Goal: Navigation & Orientation: Find specific page/section

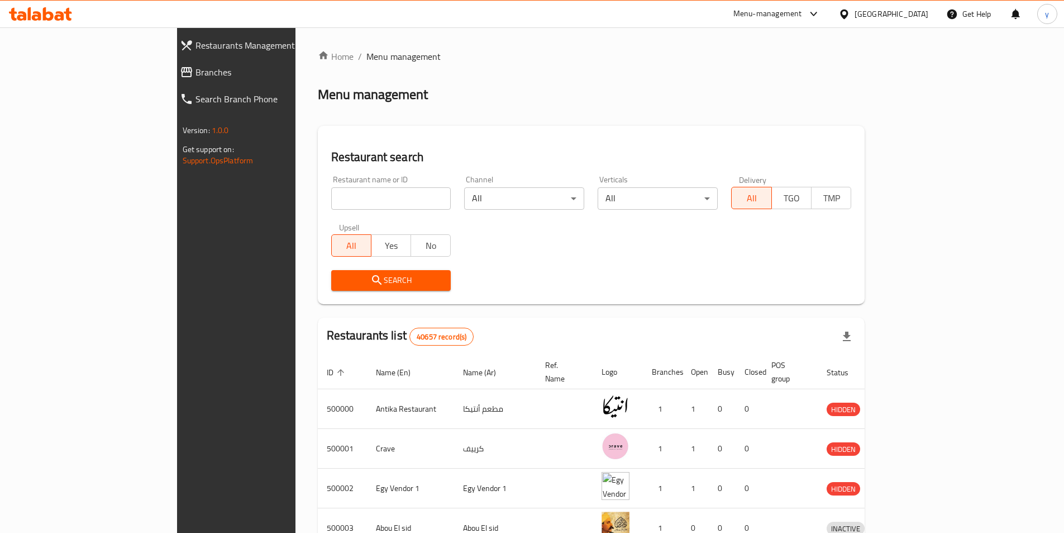
click at [915, 14] on div "[GEOGRAPHIC_DATA]" at bounding box center [892, 14] width 74 height 12
click at [799, 16] on div "Menu-management" at bounding box center [768, 13] width 69 height 13
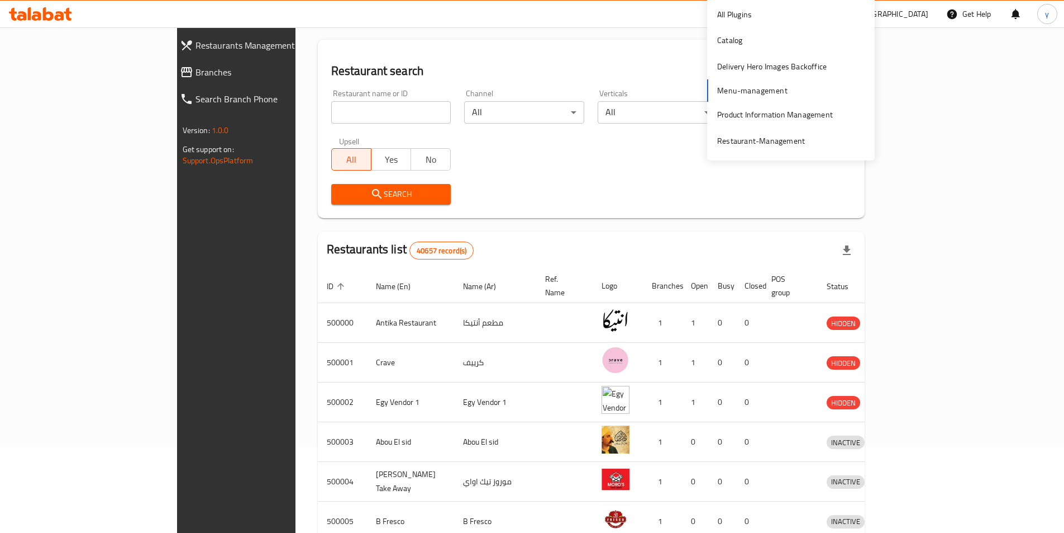
scroll to position [112, 0]
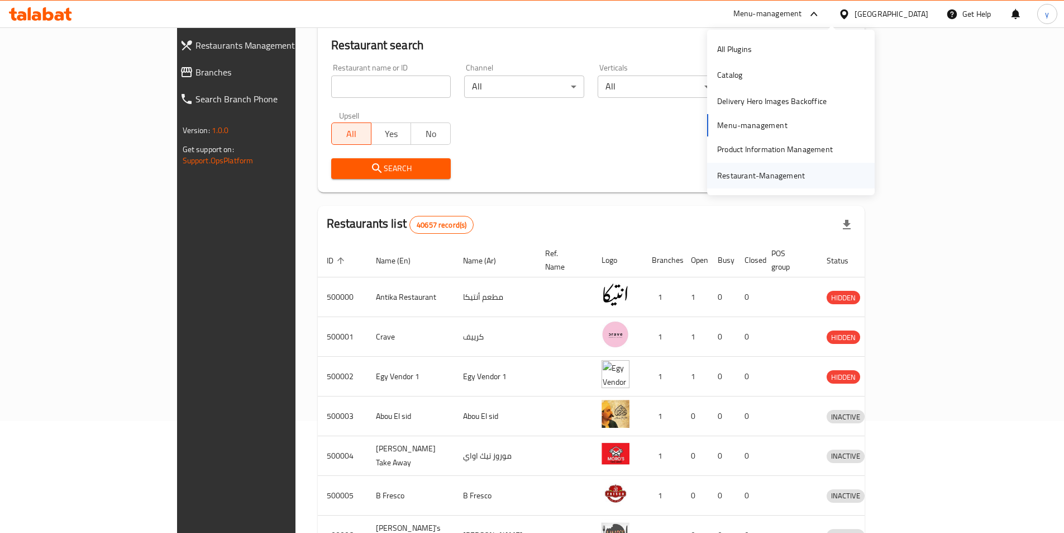
click at [755, 171] on div "Restaurant-Management" at bounding box center [761, 175] width 88 height 12
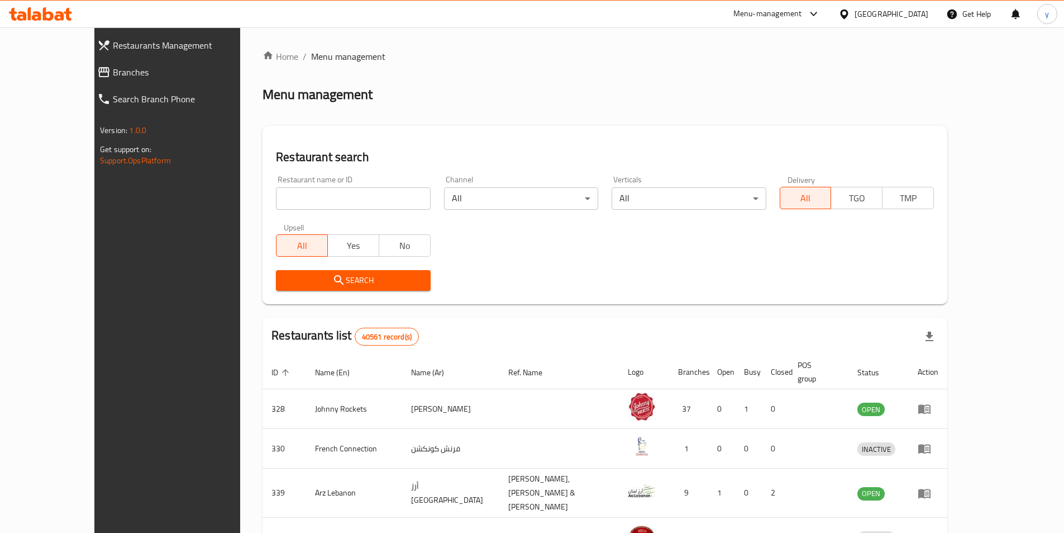
click at [889, 13] on div "[GEOGRAPHIC_DATA]" at bounding box center [892, 14] width 74 height 12
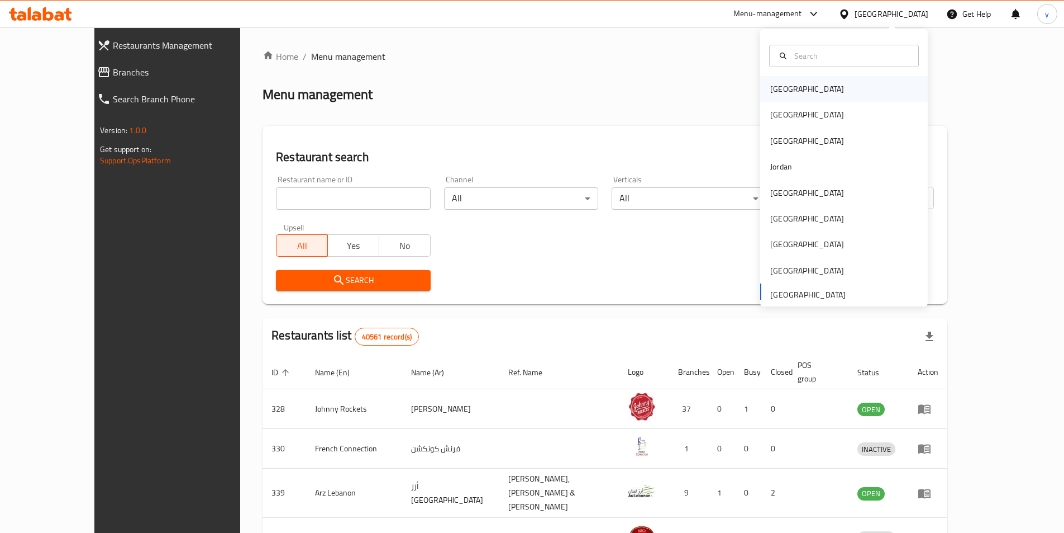
click at [825, 91] on div "[GEOGRAPHIC_DATA]" at bounding box center [844, 89] width 168 height 26
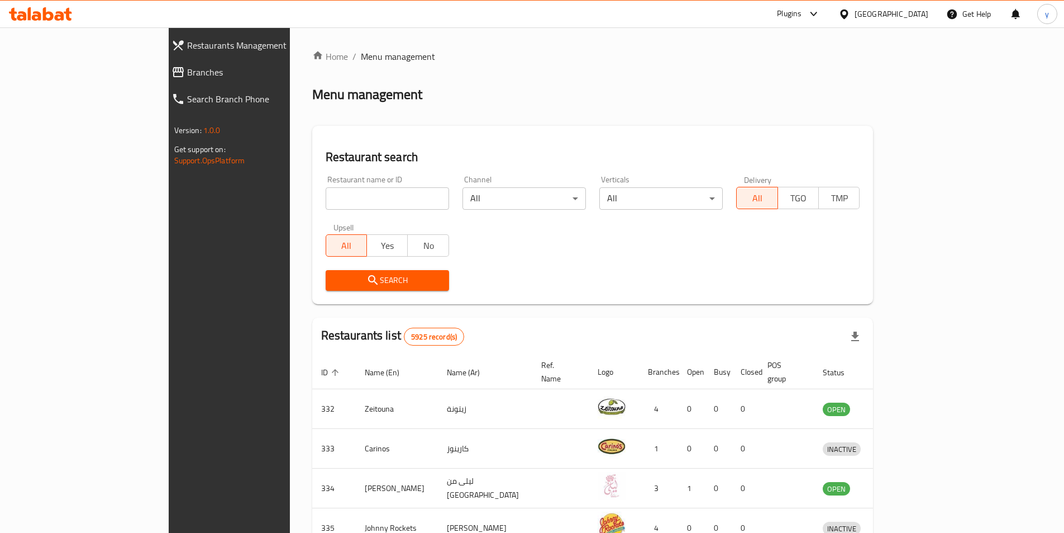
click at [909, 17] on div "[GEOGRAPHIC_DATA]" at bounding box center [892, 14] width 74 height 12
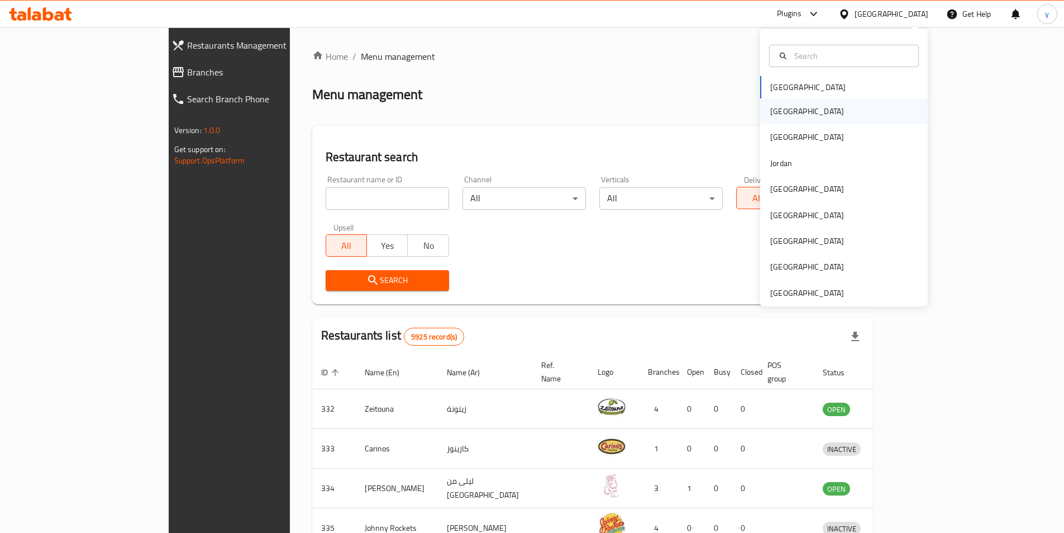
click at [838, 109] on div "[GEOGRAPHIC_DATA]" at bounding box center [844, 111] width 168 height 26
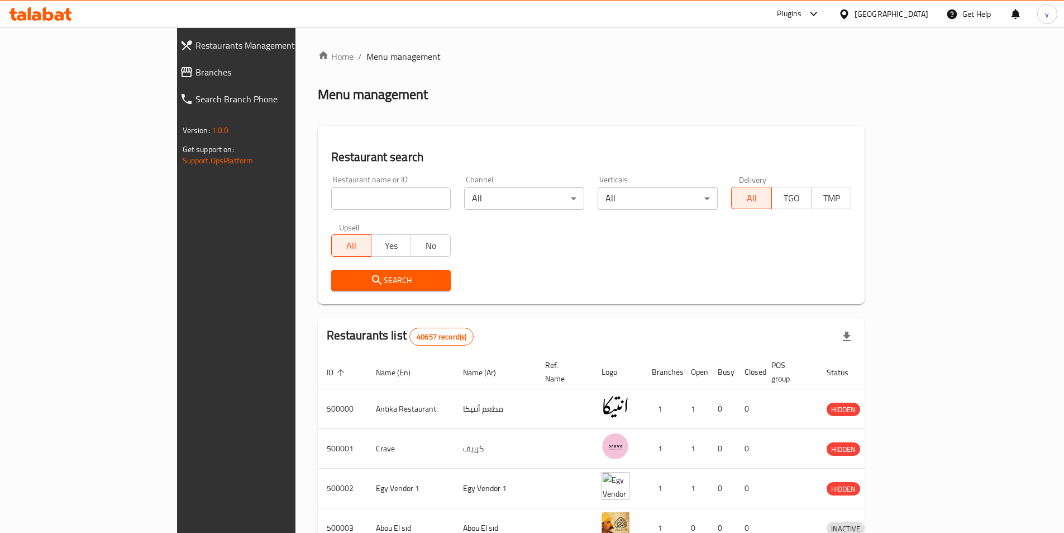
click at [916, 15] on div "[GEOGRAPHIC_DATA]" at bounding box center [892, 14] width 74 height 12
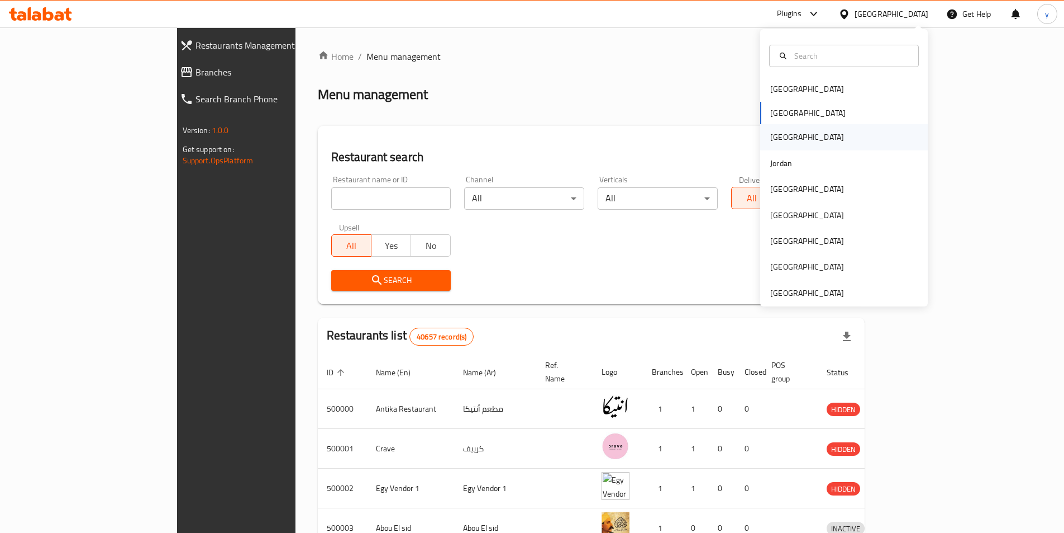
click at [851, 134] on div "[GEOGRAPHIC_DATA]" at bounding box center [844, 137] width 168 height 26
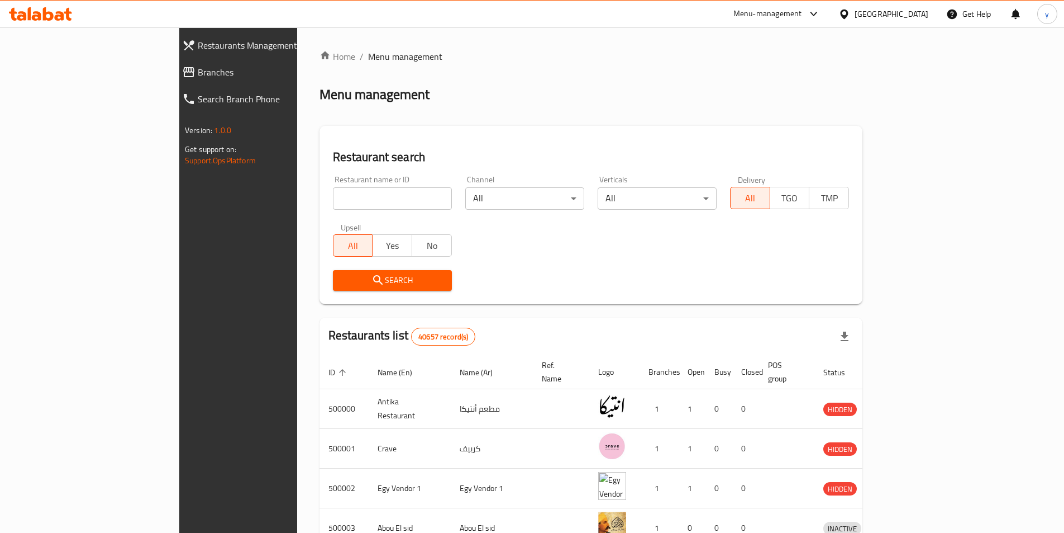
click at [914, 10] on div "[GEOGRAPHIC_DATA]" at bounding box center [892, 14] width 74 height 12
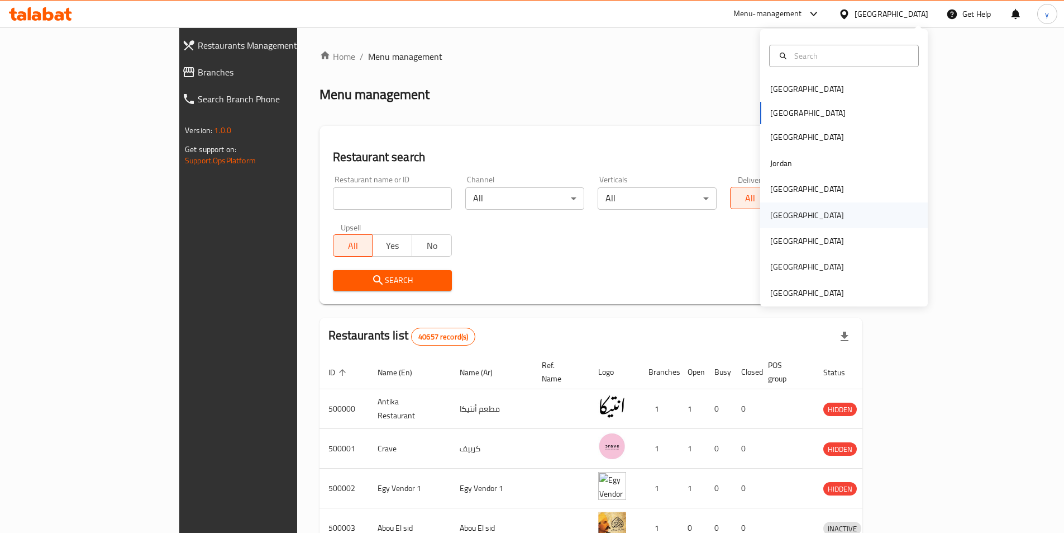
click at [805, 209] on div "[GEOGRAPHIC_DATA]" at bounding box center [844, 215] width 168 height 26
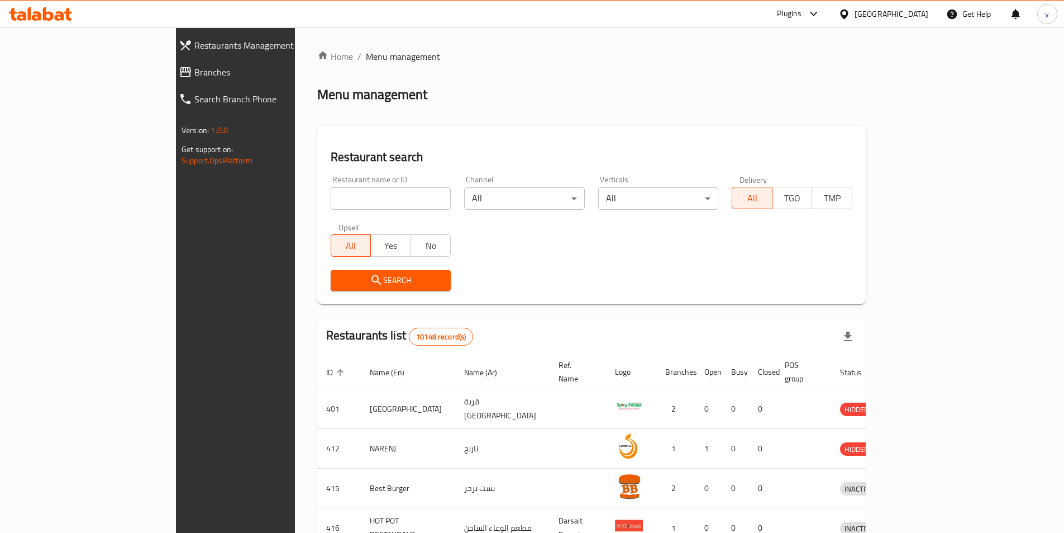
click at [911, 16] on div "[GEOGRAPHIC_DATA]" at bounding box center [892, 14] width 74 height 12
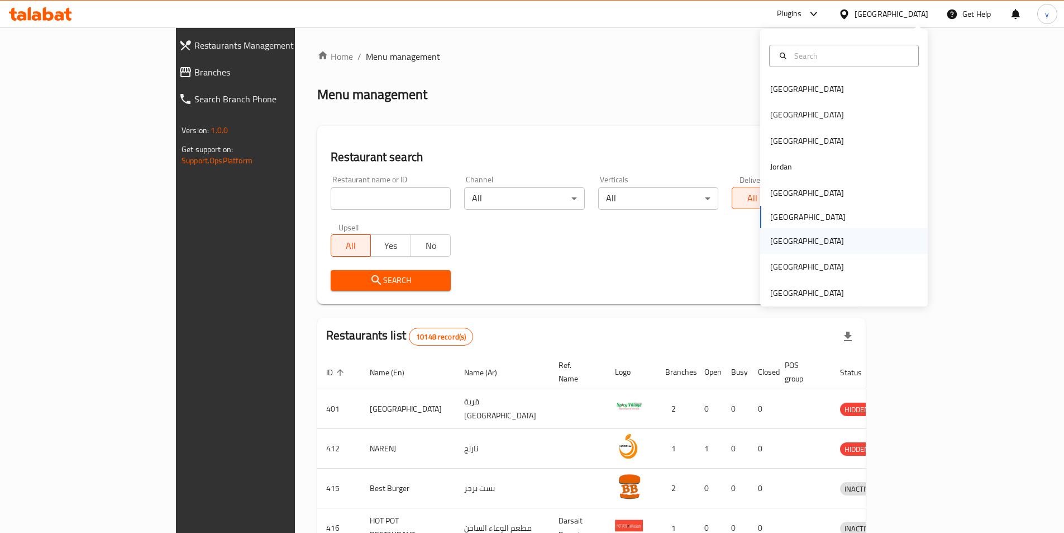
click at [839, 247] on div "[GEOGRAPHIC_DATA]" at bounding box center [844, 241] width 168 height 26
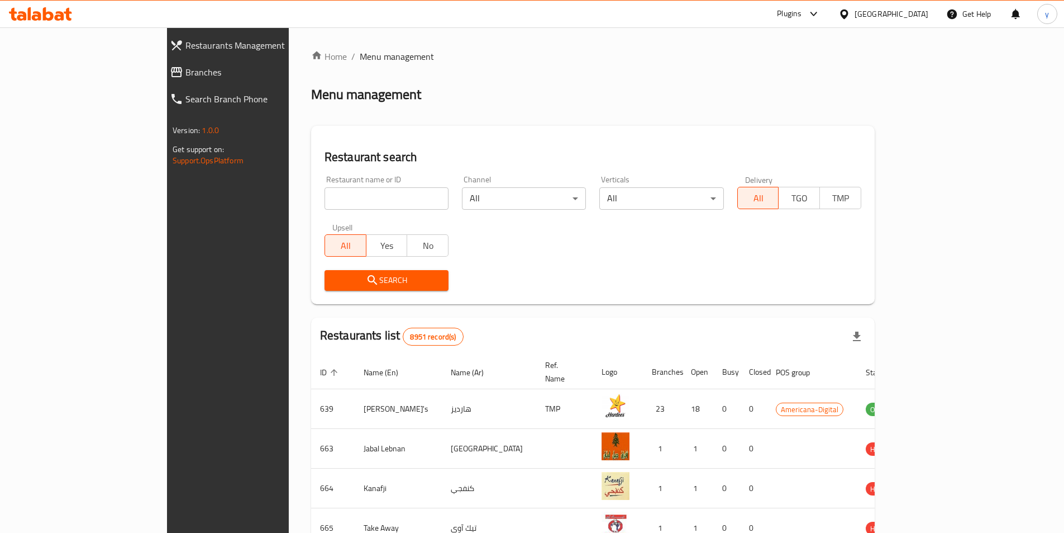
click at [920, 16] on div "[GEOGRAPHIC_DATA]" at bounding box center [892, 14] width 74 height 12
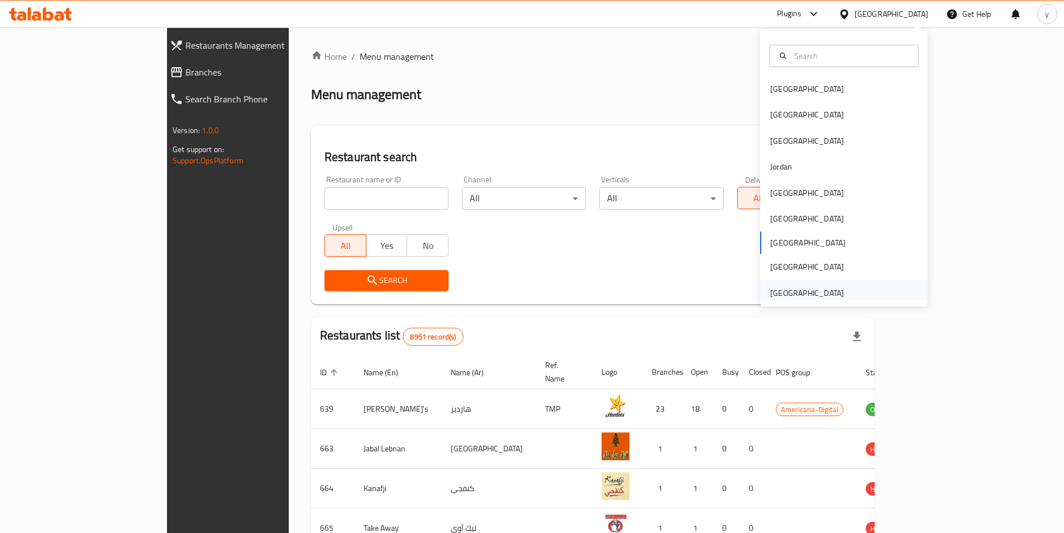
click at [860, 294] on div "[GEOGRAPHIC_DATA]" at bounding box center [844, 293] width 168 height 26
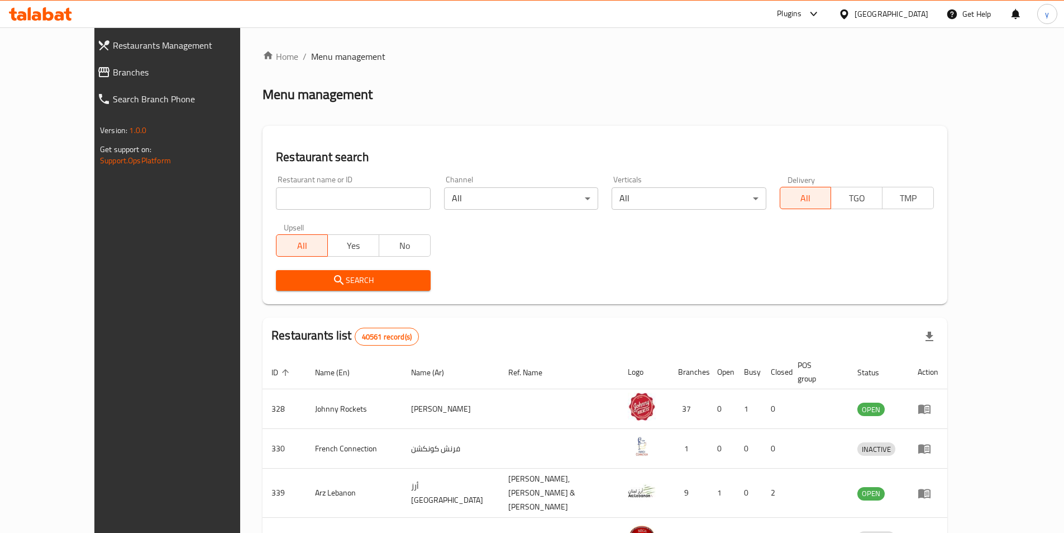
click at [807, 41] on div "Home / Menu management Menu management Restaurant search Restaurant name or ID …" at bounding box center [605, 441] width 730 height 828
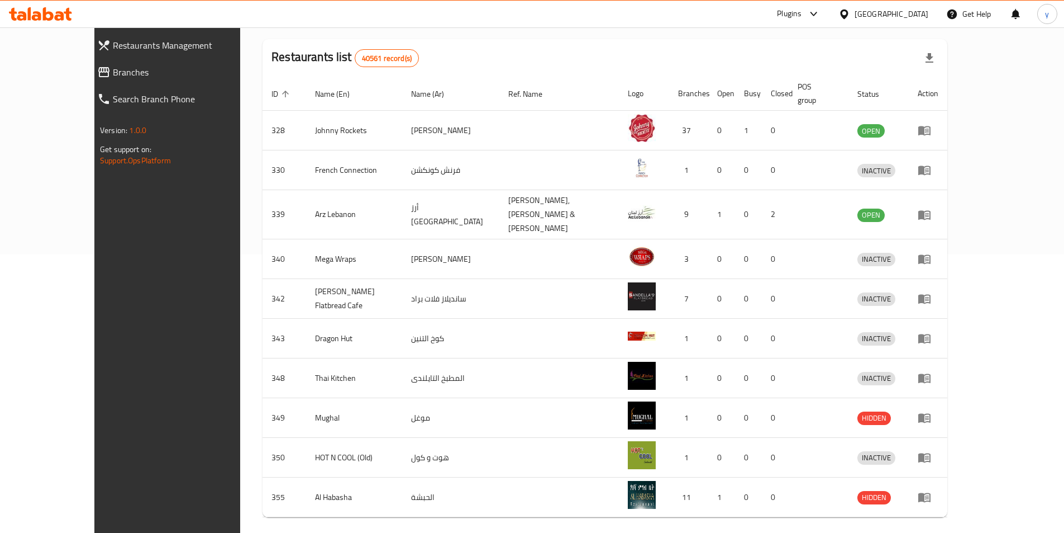
scroll to position [279, 0]
